Goal: Information Seeking & Learning: Learn about a topic

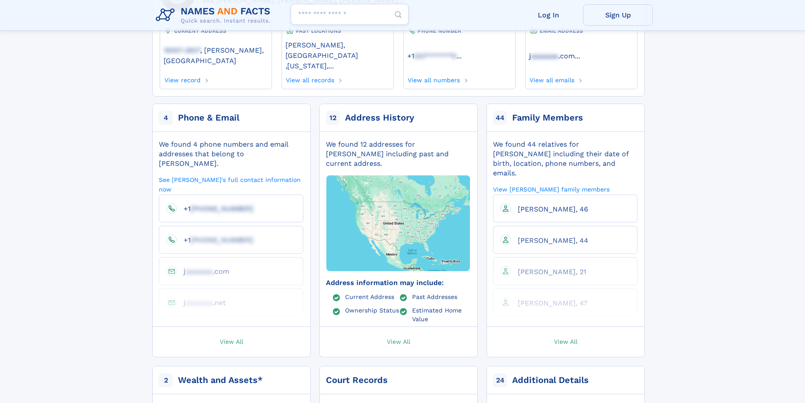
scroll to position [174, 0]
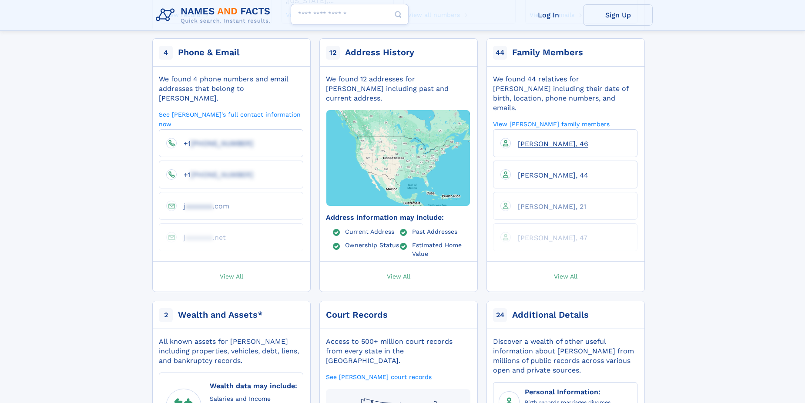
click at [552, 140] on span "Joshua D Griffith, 46" at bounding box center [553, 144] width 70 height 8
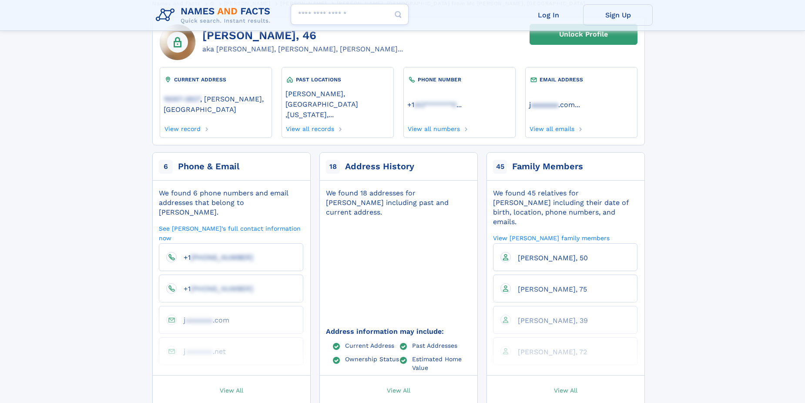
scroll to position [87, 0]
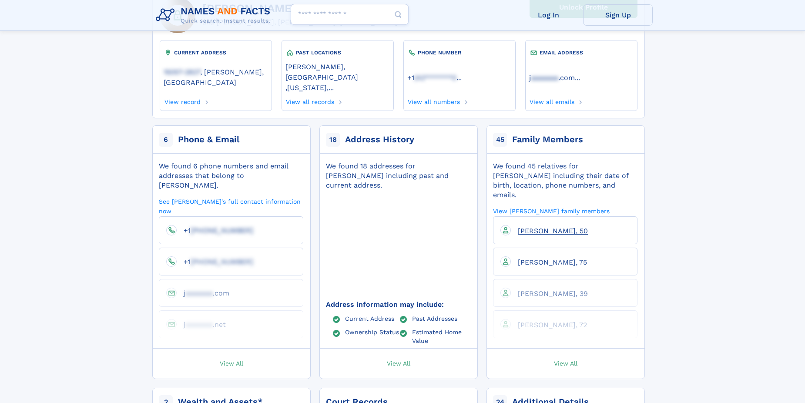
click at [551, 226] on link "[PERSON_NAME], 50" at bounding box center [549, 230] width 77 height 8
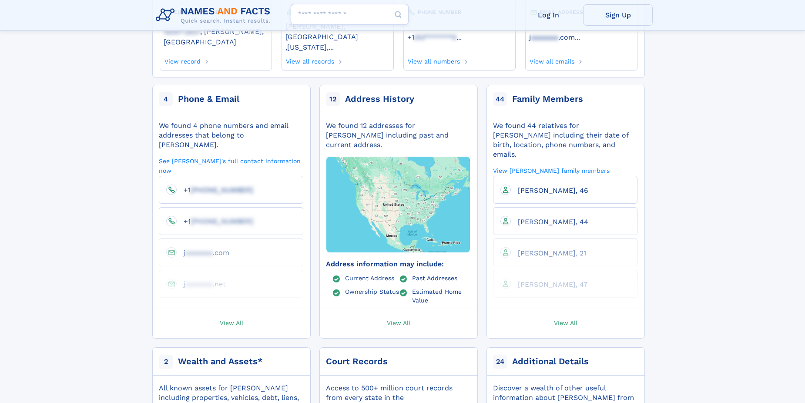
scroll to position [130, 0]
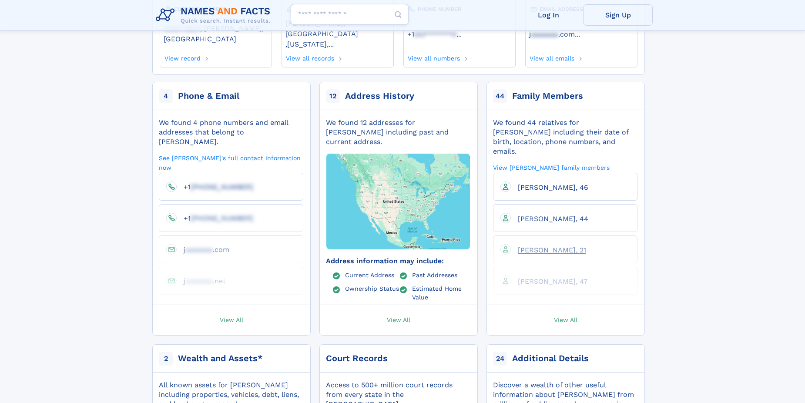
click at [555, 246] on span "[PERSON_NAME], 21" at bounding box center [552, 250] width 68 height 8
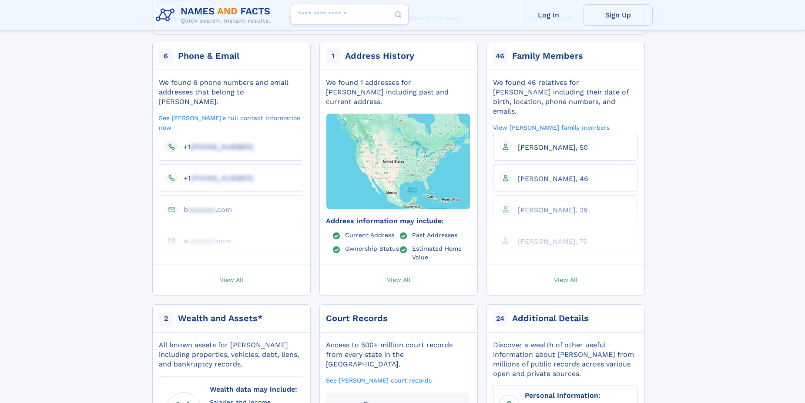
scroll to position [130, 0]
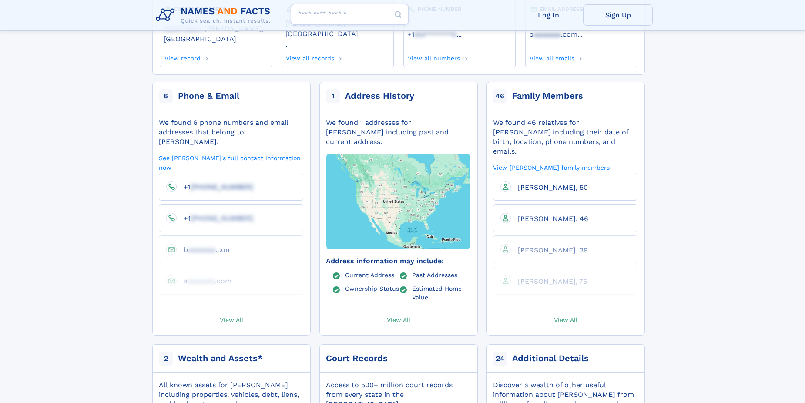
click at [537, 163] on link "View Isabella F Griffith's family members" at bounding box center [551, 167] width 117 height 8
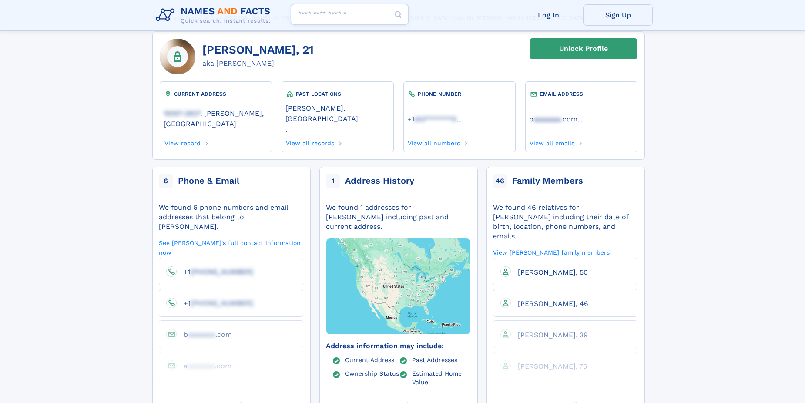
scroll to position [0, 0]
